Goal: Information Seeking & Learning: Learn about a topic

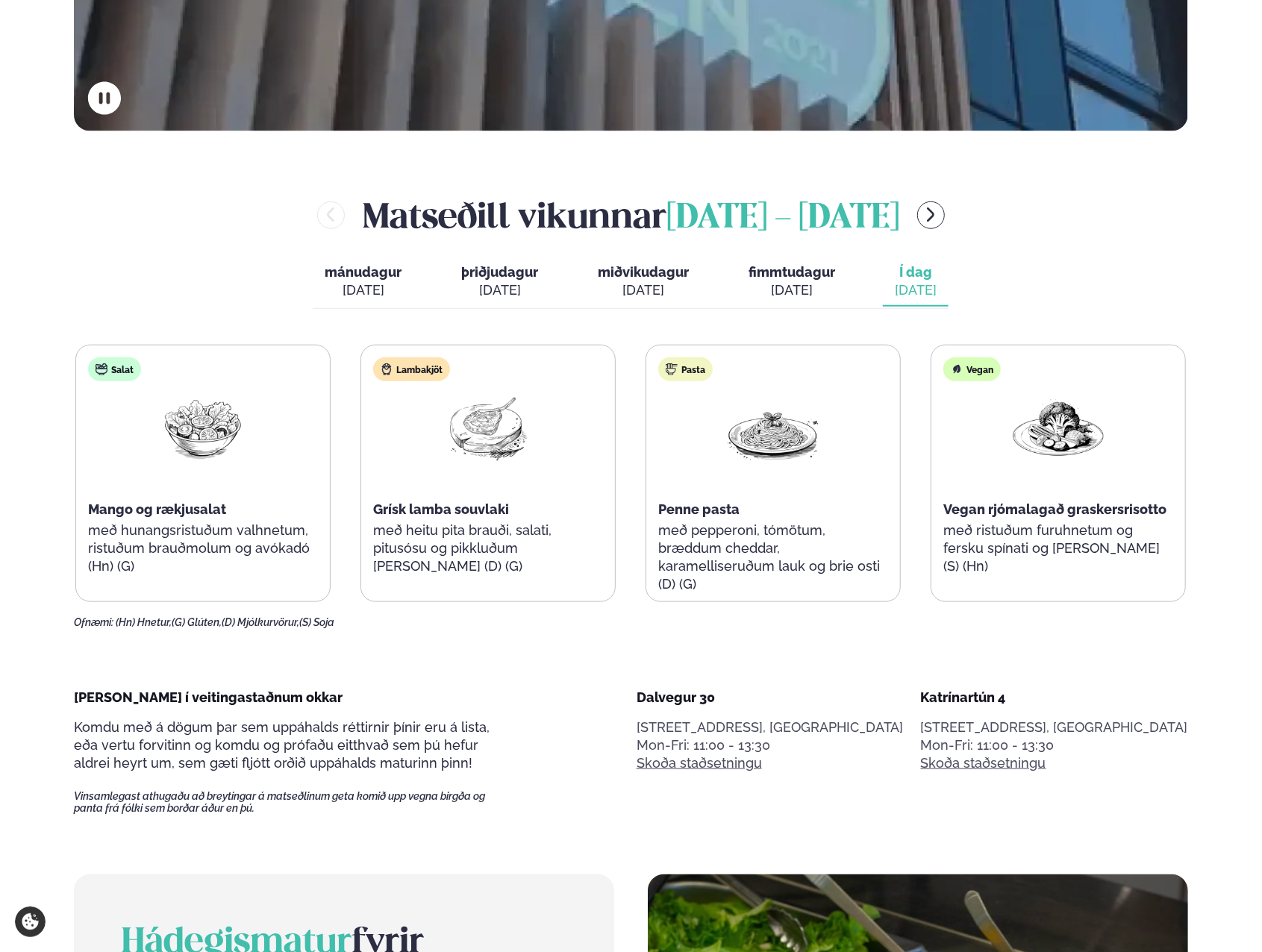
scroll to position [746, 0]
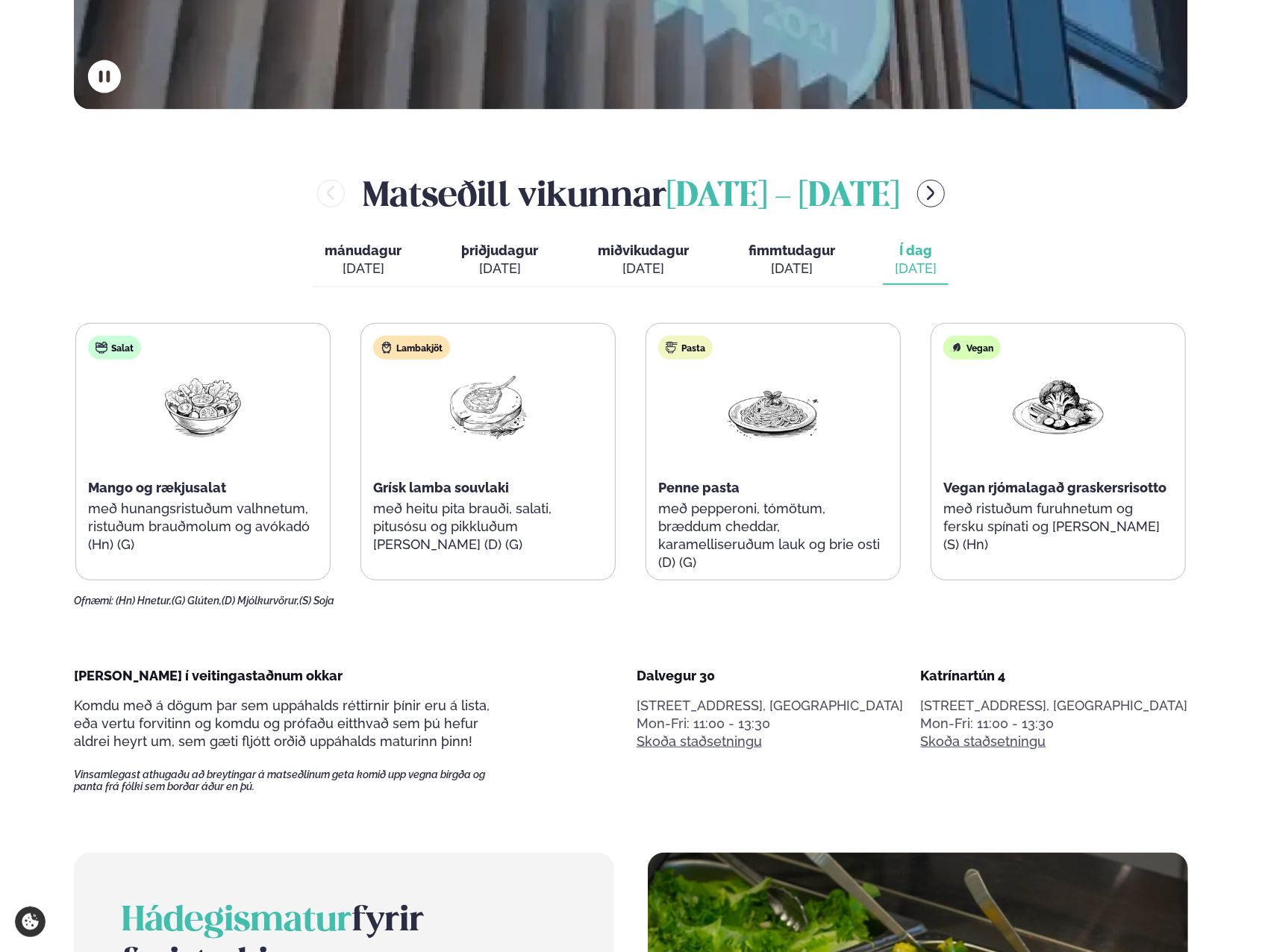
click at [1081, 246] on div "[PERSON_NAME] [DATE] - [DATE] [PERSON_NAME]. [DATE] þriðjudagur þri. [DATE] mið…" at bounding box center [631, 389] width 1114 height 438
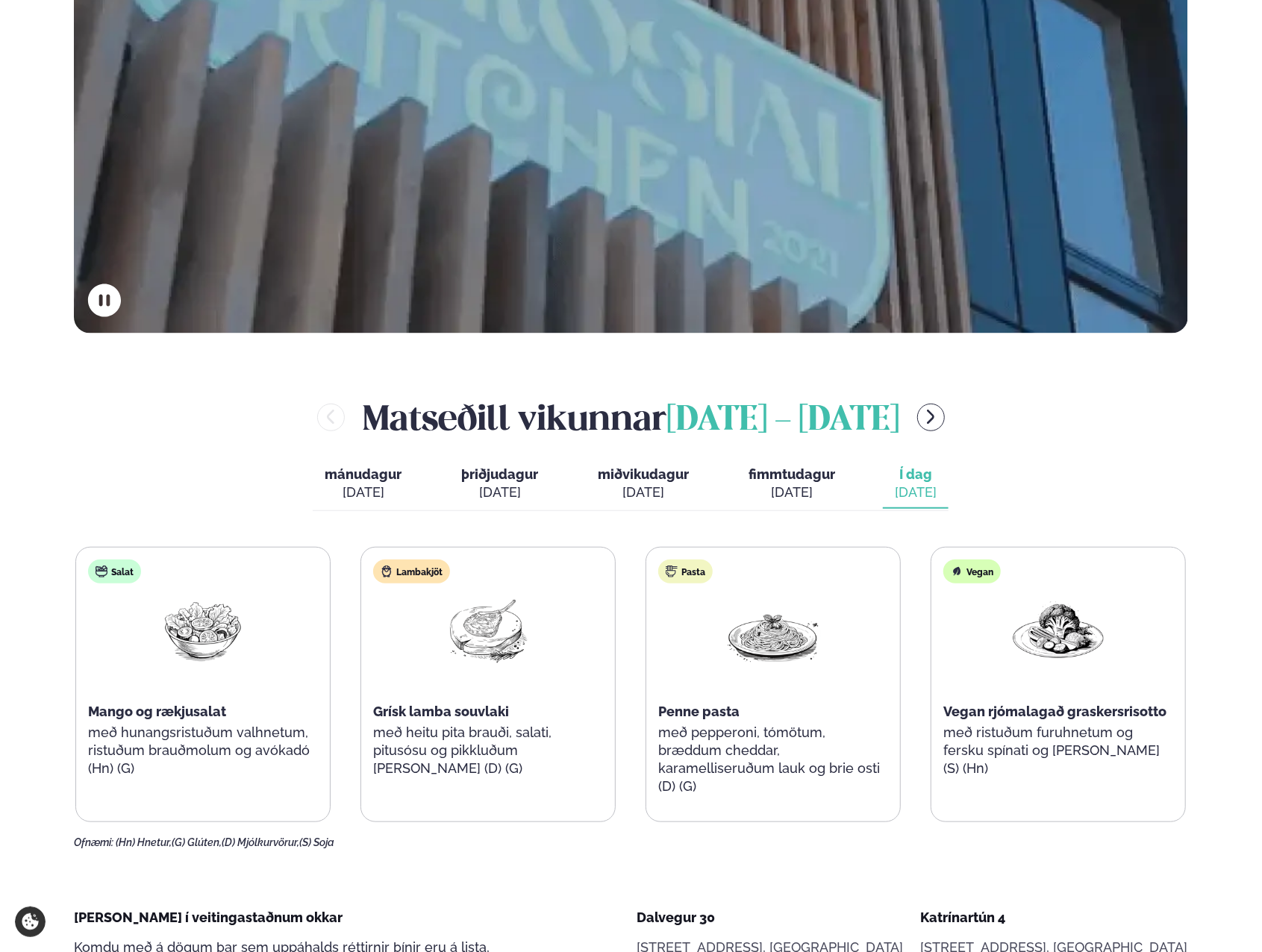
scroll to position [597, 0]
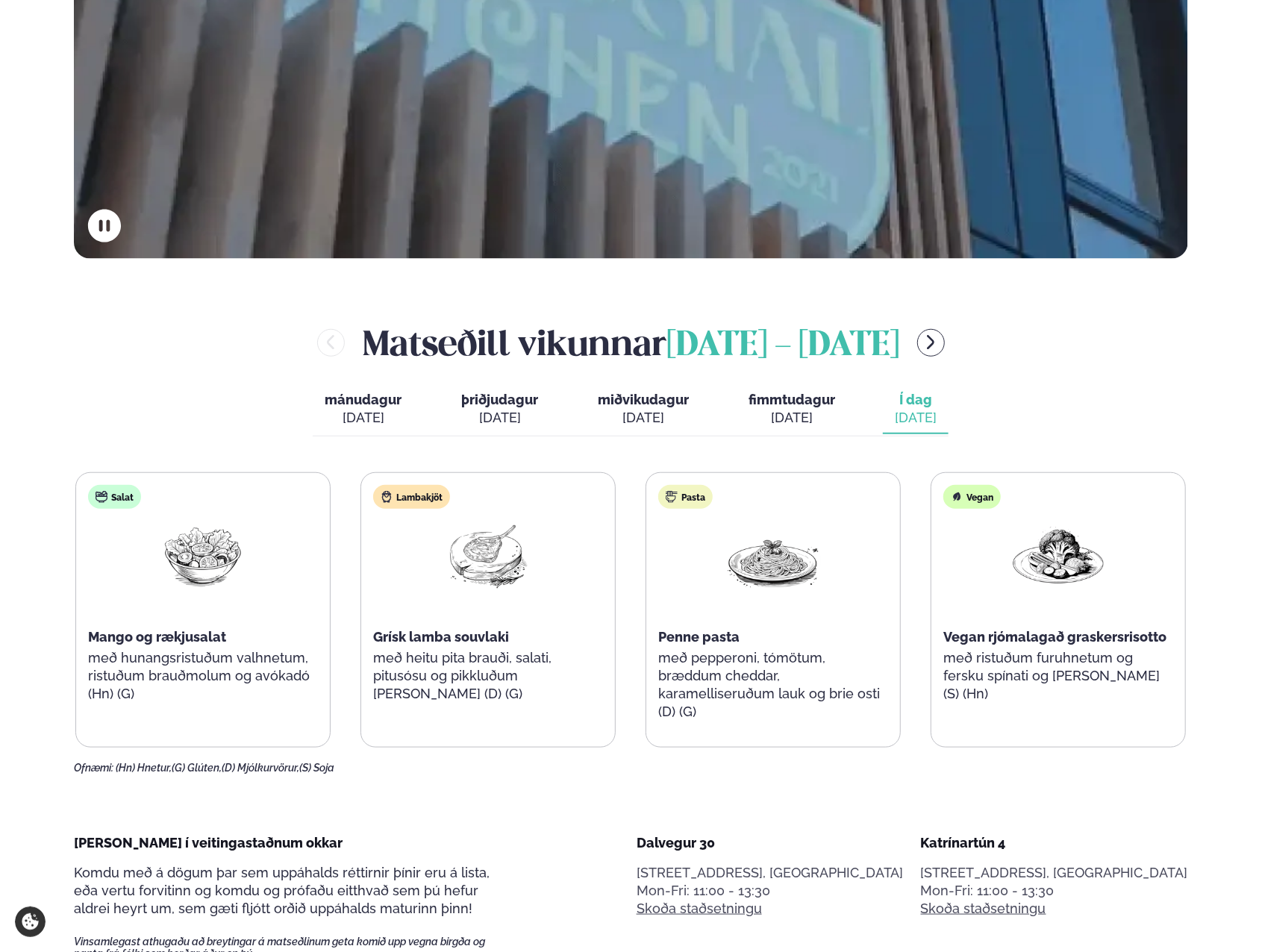
click at [939, 338] on icon "menu-btn-right" at bounding box center [930, 342] width 18 height 18
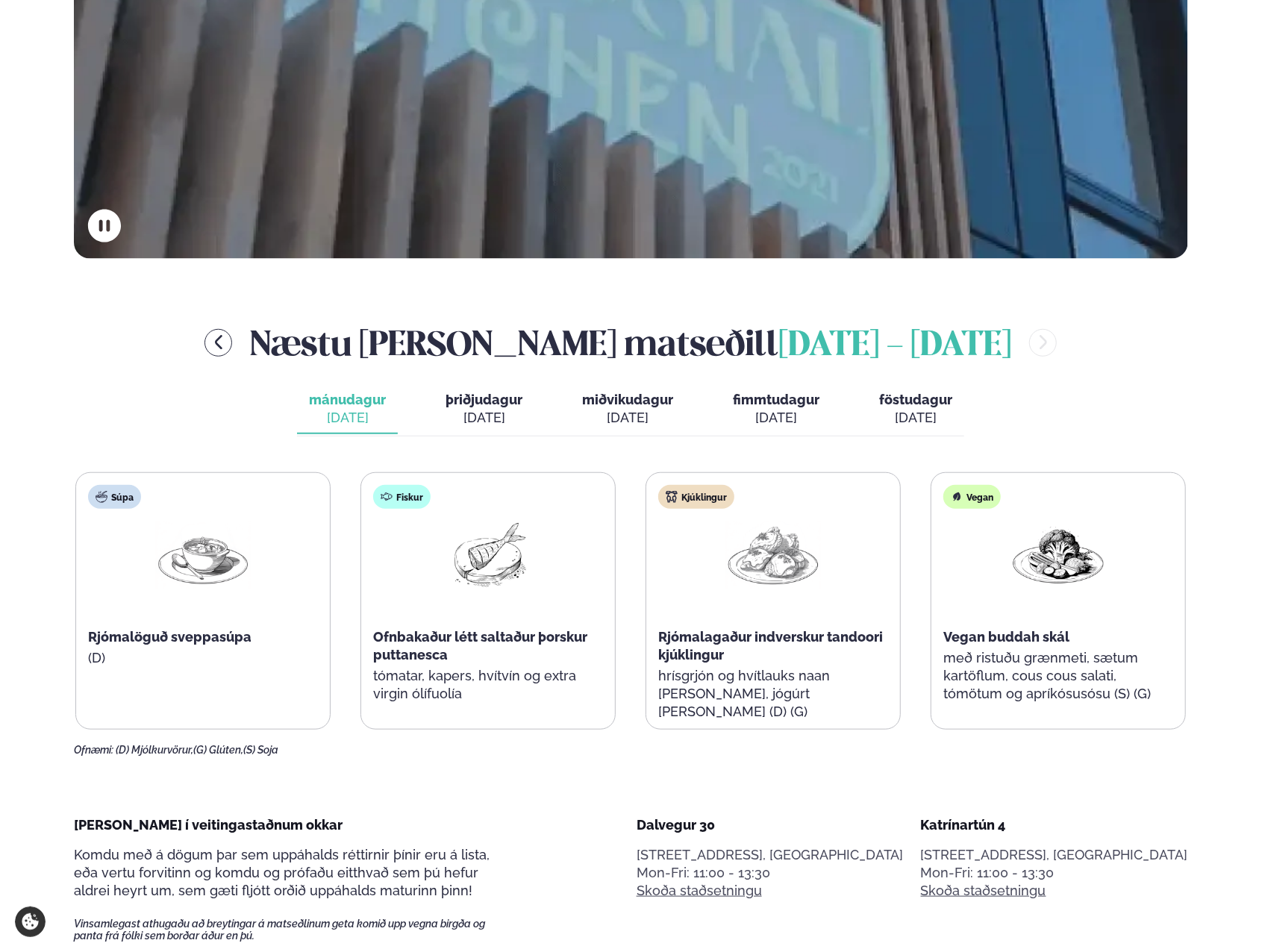
click at [468, 410] on div "[DATE]" at bounding box center [484, 418] width 77 height 18
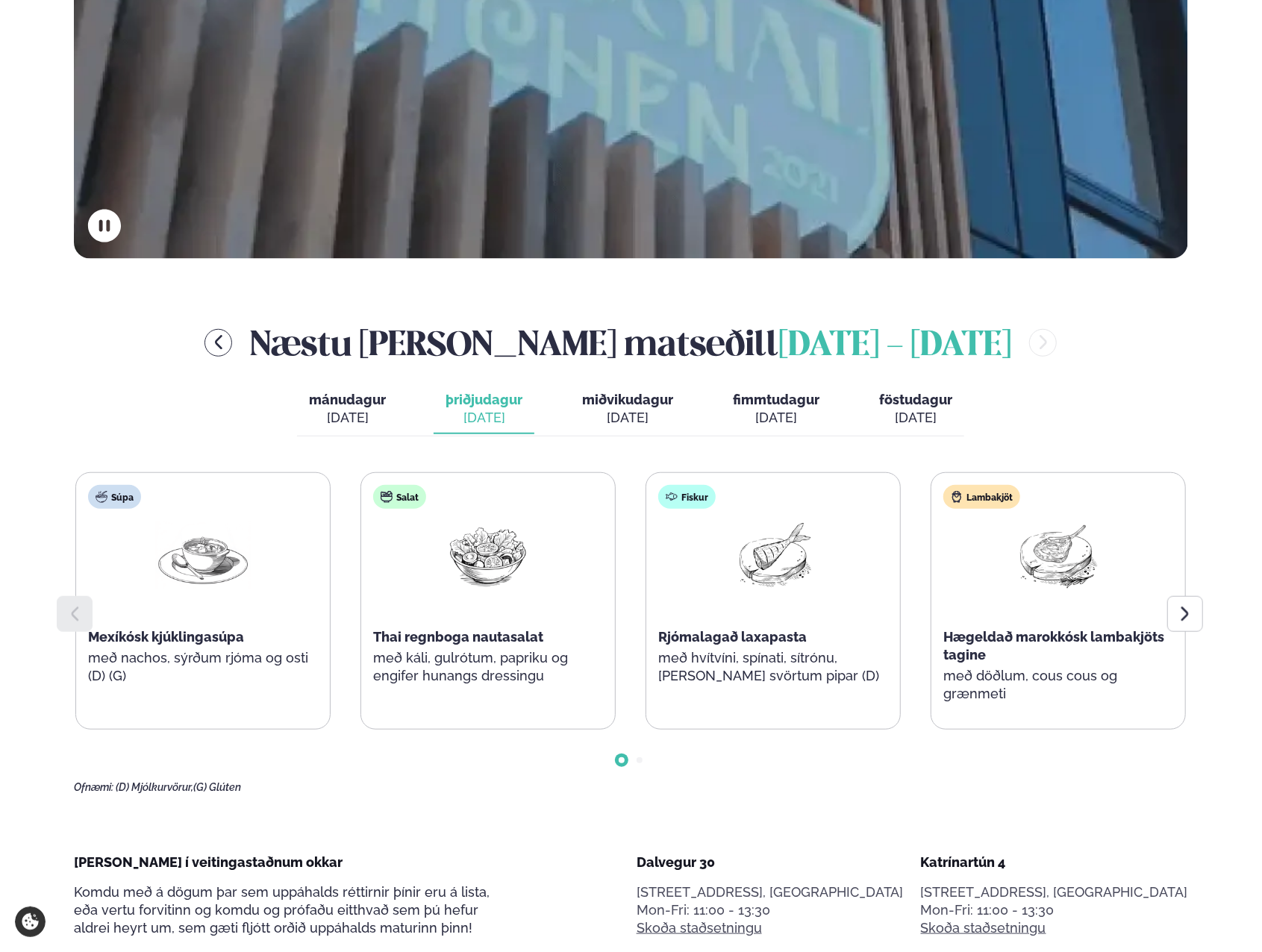
click at [622, 404] on span "miðvikudagur" at bounding box center [628, 400] width 91 height 16
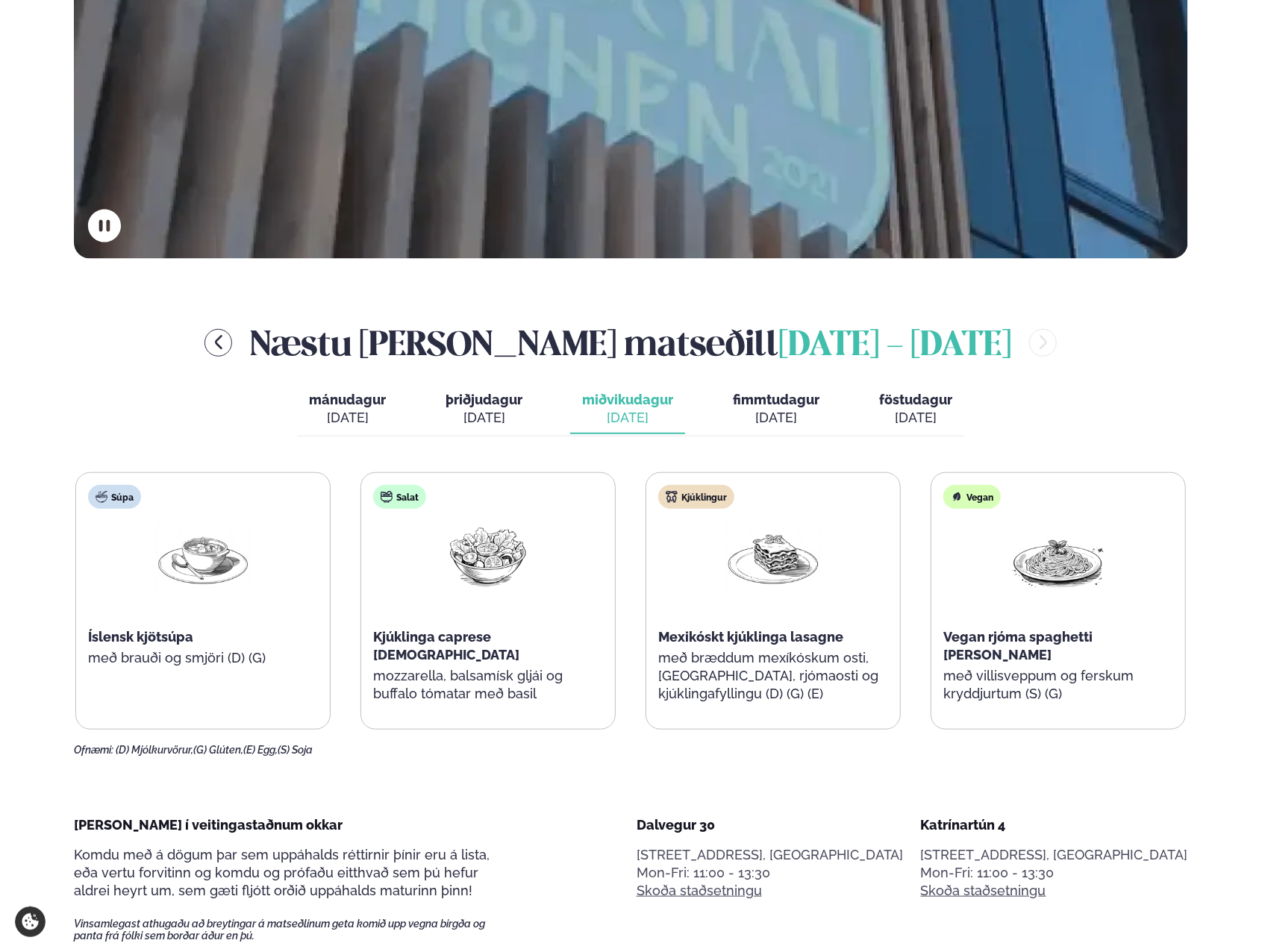
click at [789, 411] on div "[DATE]" at bounding box center [776, 418] width 86 height 18
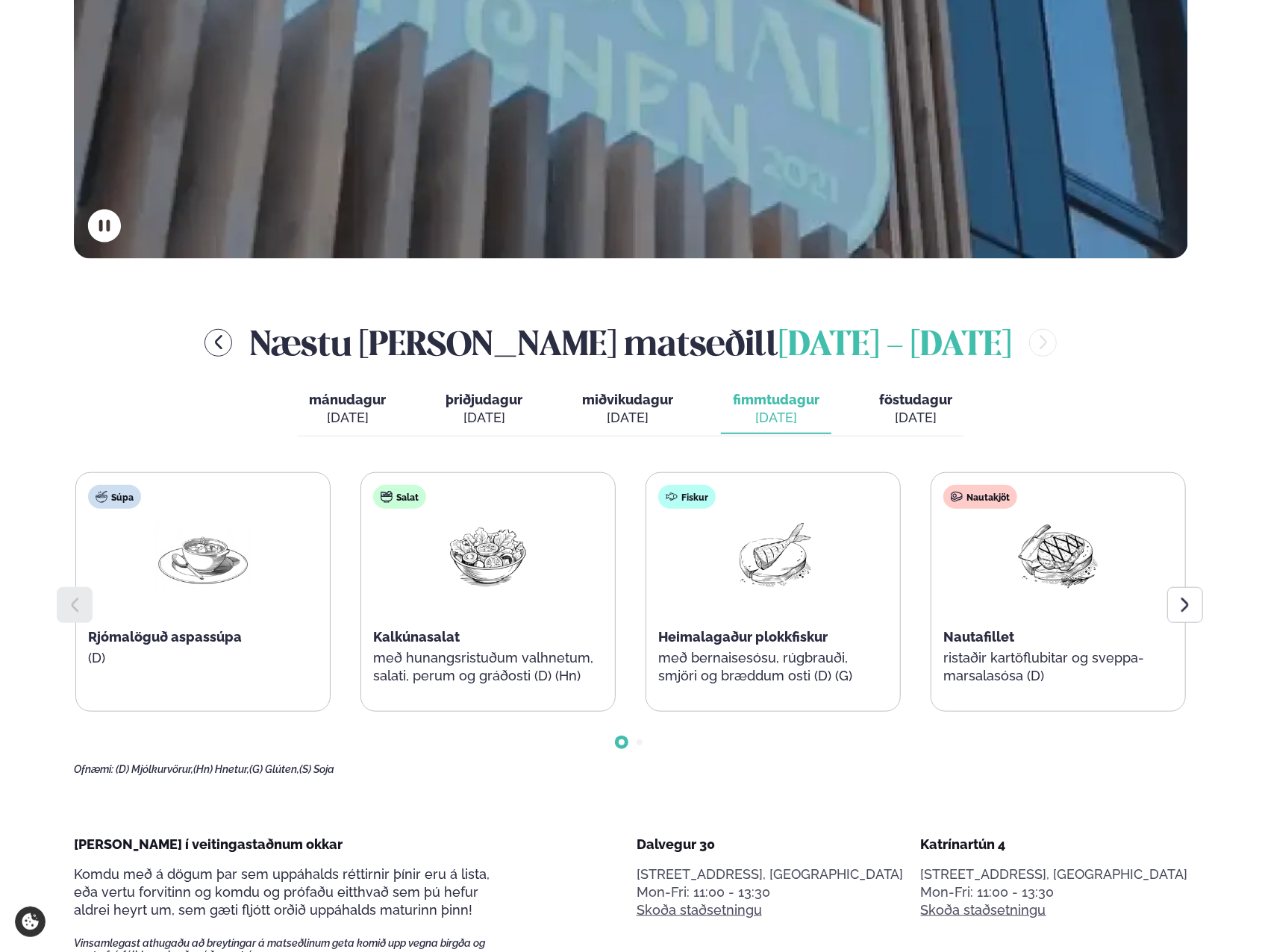
click at [915, 407] on span "föstudagur" at bounding box center [915, 400] width 73 height 16
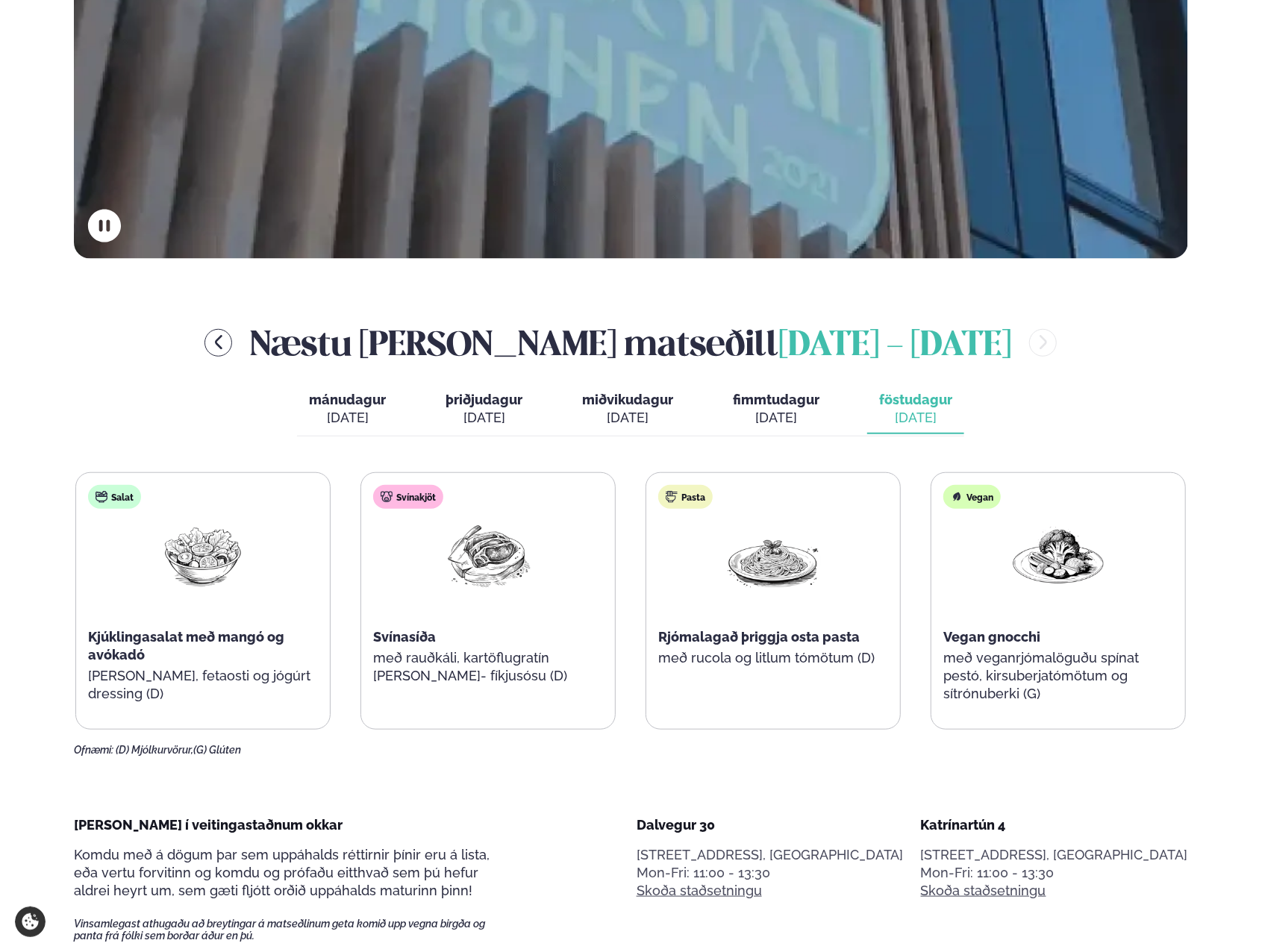
click at [232, 356] on button "menu-btn-left" at bounding box center [218, 342] width 27 height 27
